Goal: Download file/media

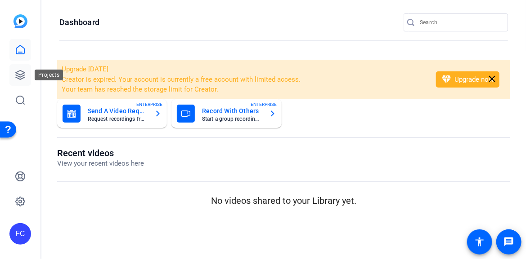
click at [24, 78] on icon at bounding box center [20, 75] width 9 height 9
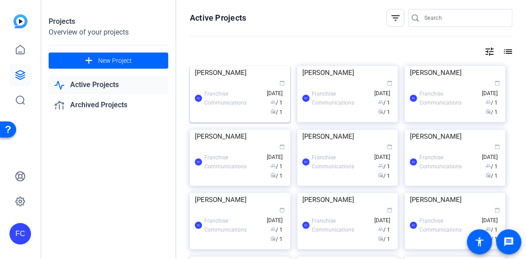
click at [227, 66] on img at bounding box center [240, 66] width 100 height 0
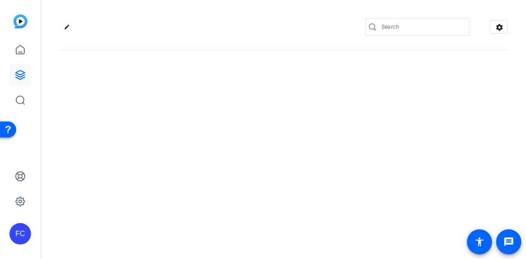
click at [227, 98] on div "edit settings" at bounding box center [283, 129] width 484 height 259
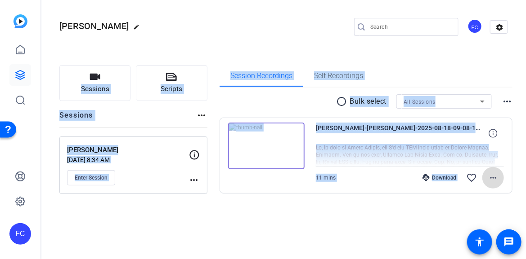
click at [495, 178] on mat-icon "more_horiz" at bounding box center [492, 178] width 11 height 11
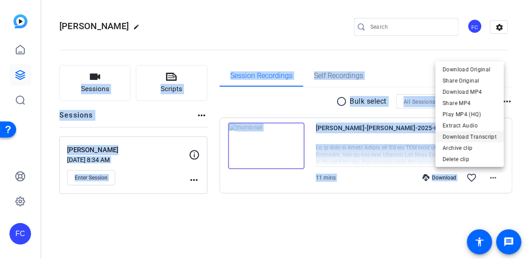
click at [486, 138] on span "Download Transcript" at bounding box center [469, 136] width 54 height 11
